Goal: Transaction & Acquisition: Purchase product/service

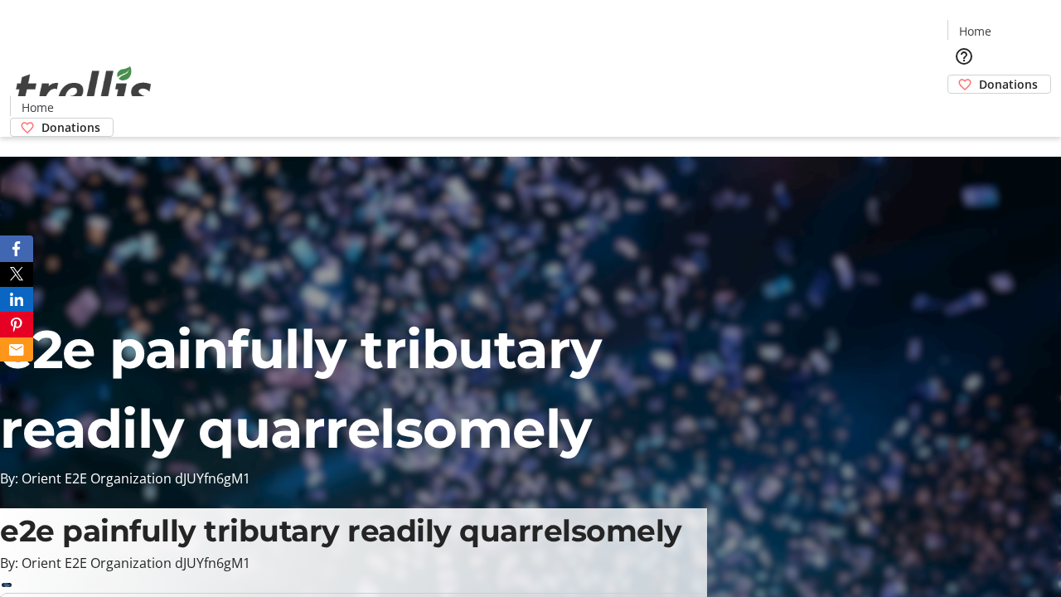
click at [979, 75] on span "Donations" at bounding box center [1008, 83] width 59 height 17
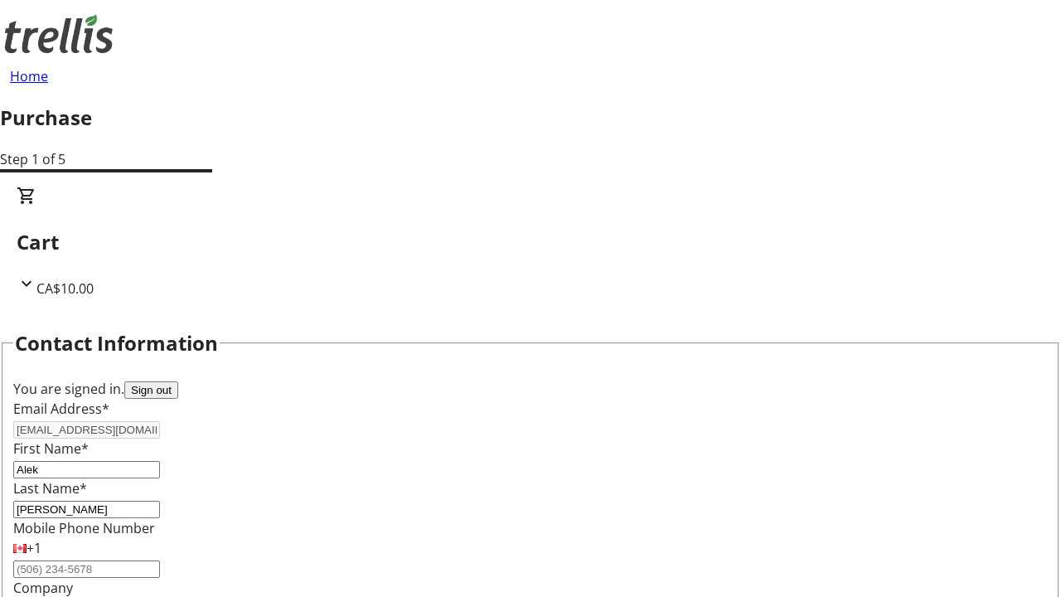
select select "BC"
select select "CA"
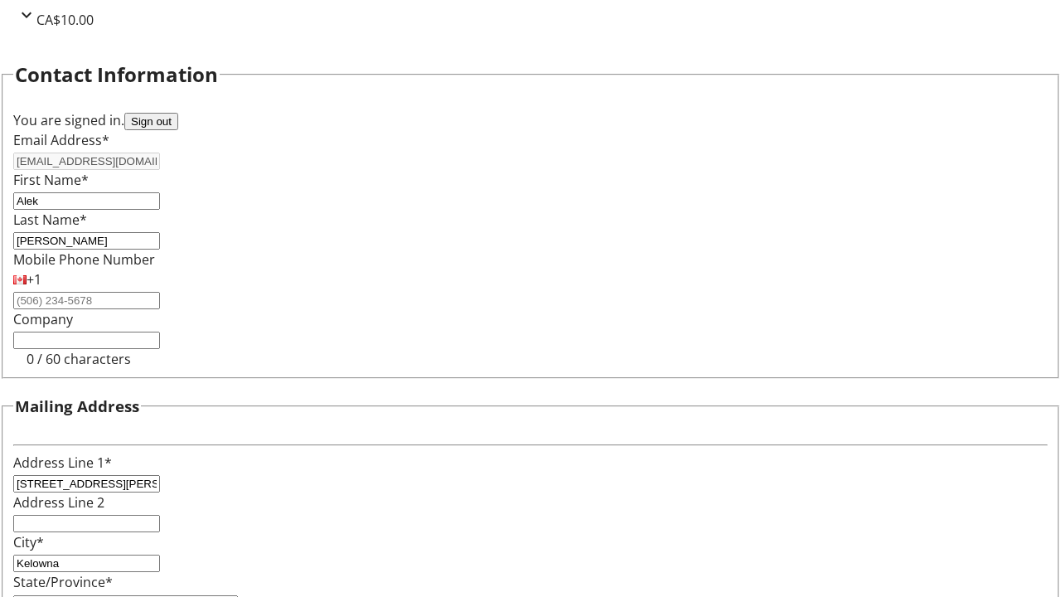
type input "V1Y 0C2"
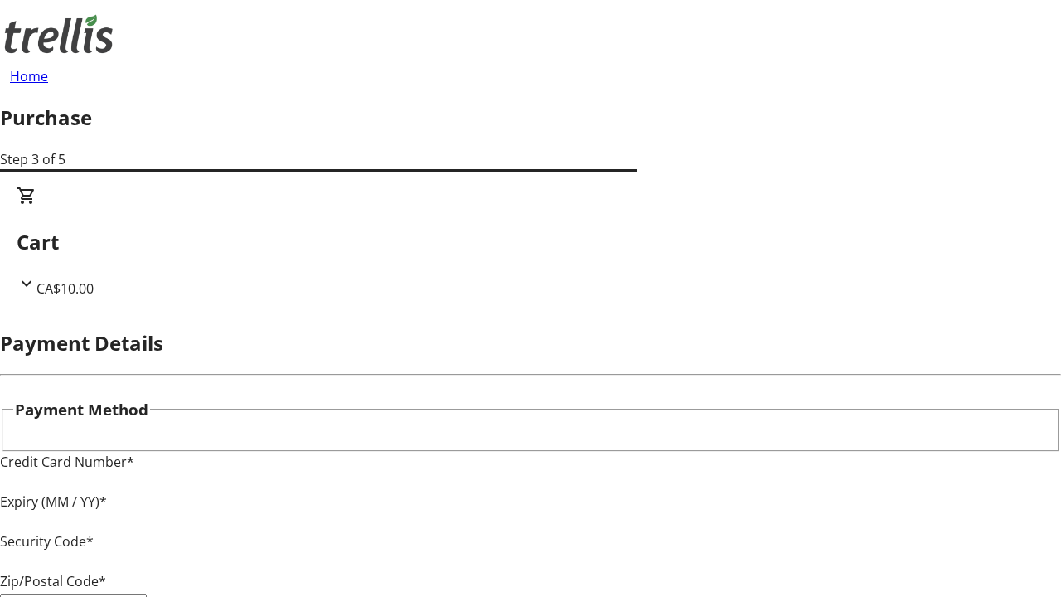
type input "V1Y 0C2"
